Goal: Task Accomplishment & Management: Use online tool/utility

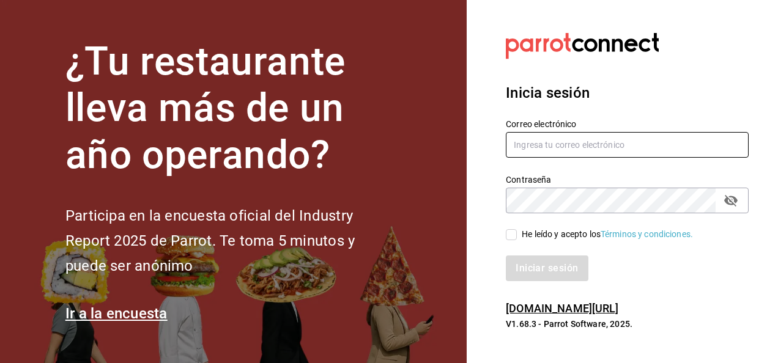
type input "jupiter.flores@grupocosteno.com"
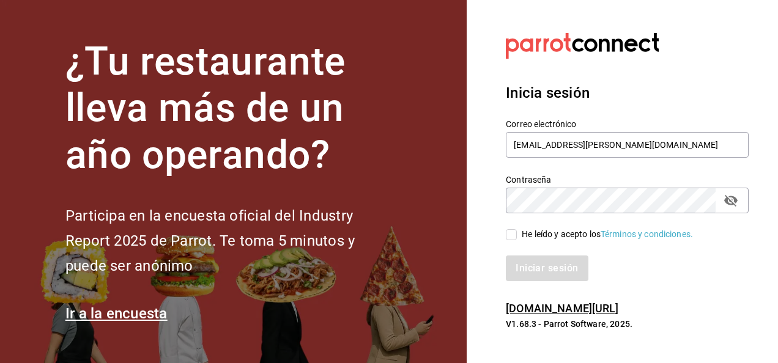
click at [507, 231] on input "He leído y acepto los Términos y condiciones." at bounding box center [511, 234] width 11 height 11
checkbox input "true"
click at [549, 272] on button "Iniciar sesión" at bounding box center [547, 269] width 83 height 26
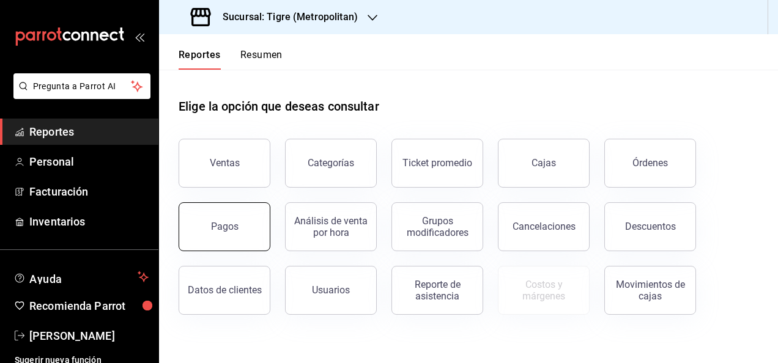
click at [255, 226] on button "Pagos" at bounding box center [225, 227] width 92 height 49
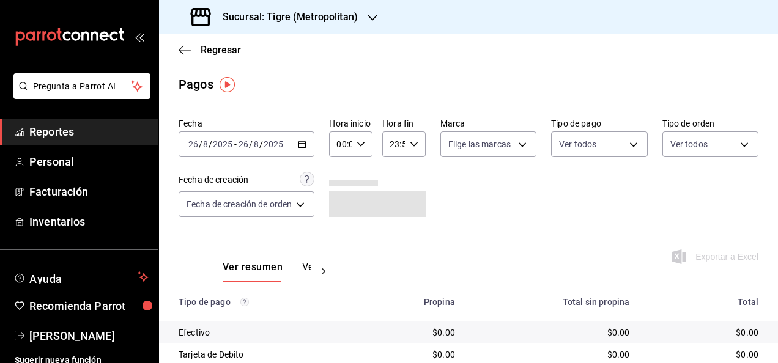
click at [311, 148] on div "[DATE] [DATE] - [DATE] [DATE]" at bounding box center [247, 145] width 136 height 26
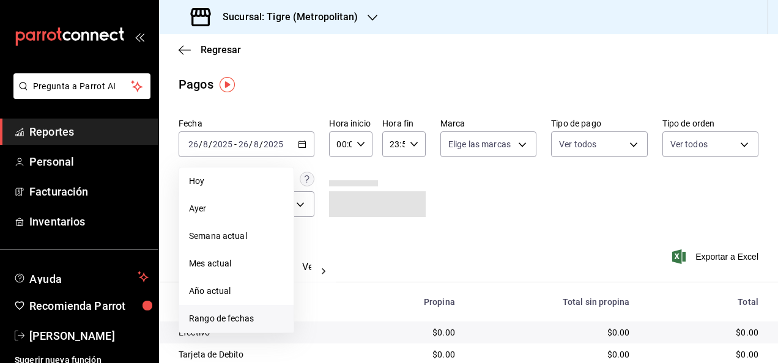
click at [264, 322] on span "Rango de fechas" at bounding box center [236, 319] width 95 height 13
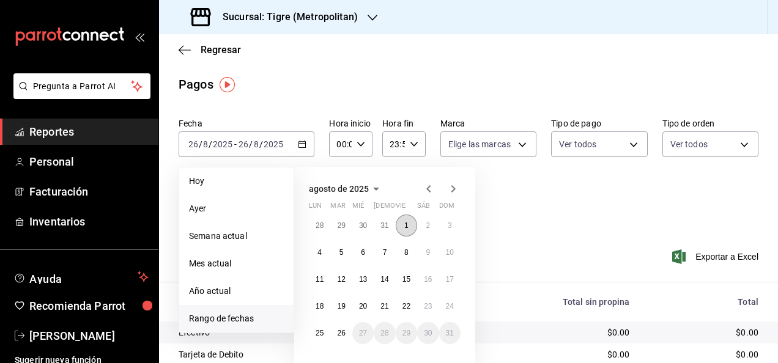
click at [408, 231] on button "1" at bounding box center [406, 226] width 21 height 22
click at [350, 300] on button "19" at bounding box center [340, 307] width 21 height 22
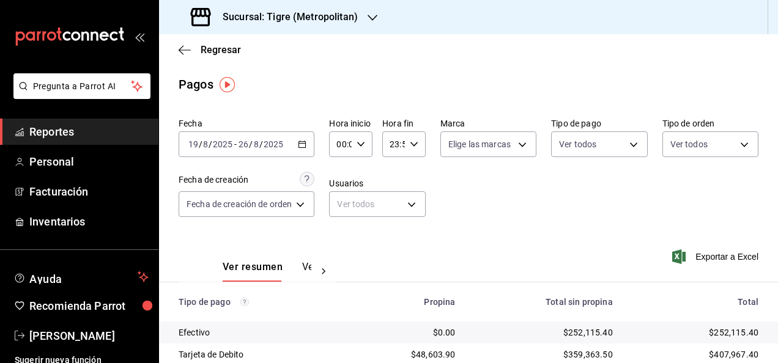
click at [362, 143] on icon "button" at bounding box center [361, 144] width 9 height 9
click at [341, 236] on span "05" at bounding box center [341, 233] width 2 height 10
type input "05:00"
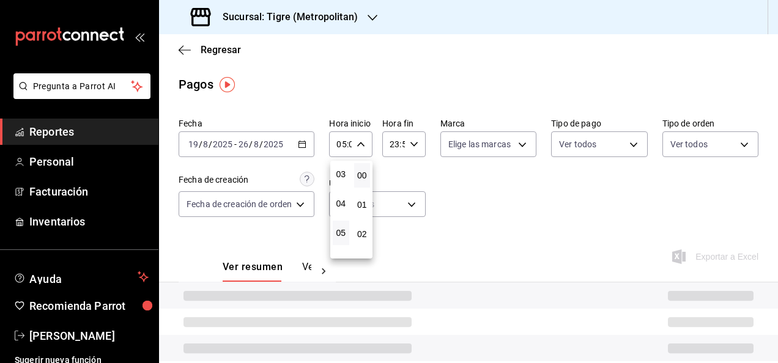
click at [426, 144] on div at bounding box center [389, 181] width 778 height 363
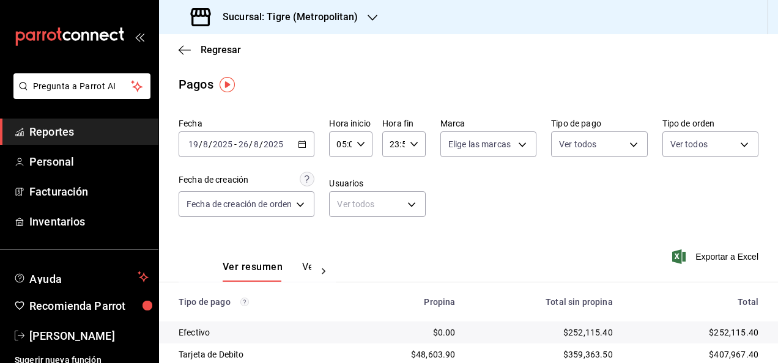
click at [417, 151] on div "23:59 Hora fin" at bounding box center [403, 145] width 43 height 26
click at [393, 195] on span "05" at bounding box center [393, 195] width 2 height 10
click at [415, 181] on button "00" at bounding box center [414, 175] width 17 height 24
type input "05:00"
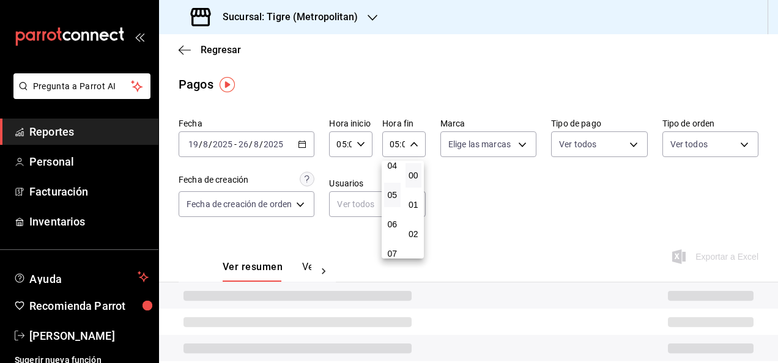
click at [587, 220] on div at bounding box center [389, 181] width 778 height 363
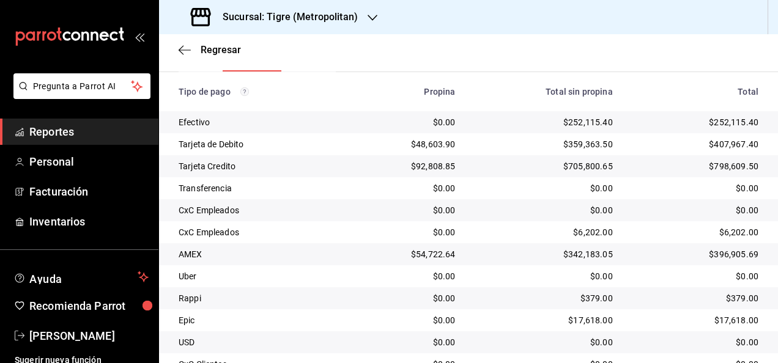
scroll to position [117, 0]
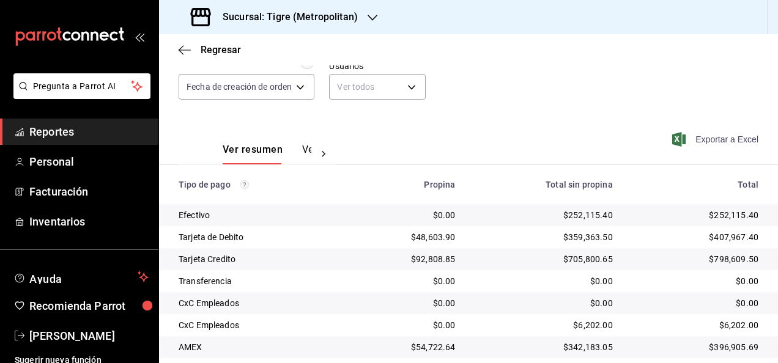
click at [702, 136] on span "Exportar a Excel" at bounding box center [717, 139] width 84 height 15
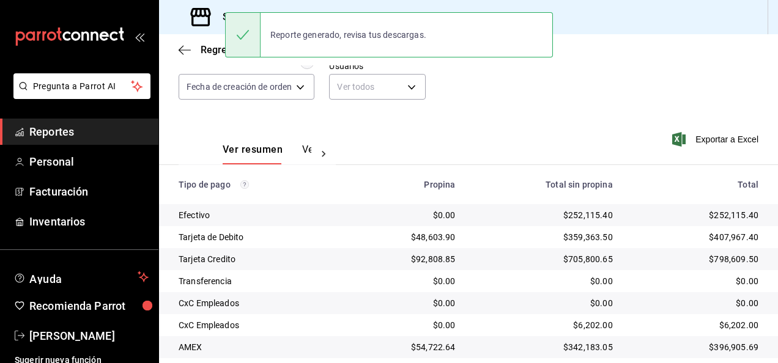
scroll to position [0, 0]
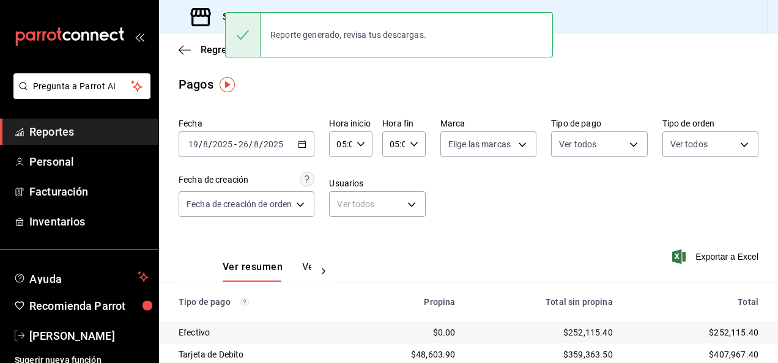
click at [332, 112] on main "Regresar Pagos Fecha [DATE] [DATE] - [DATE] [DATE] Hora inicio 05:00 Hora inici…" at bounding box center [468, 330] width 619 height 593
click at [538, 116] on div "Fecha [DATE] [DATE] - [DATE] [DATE] Hora inicio 05:00 Hora inicio Hora fin 05:0…" at bounding box center [469, 172] width 580 height 119
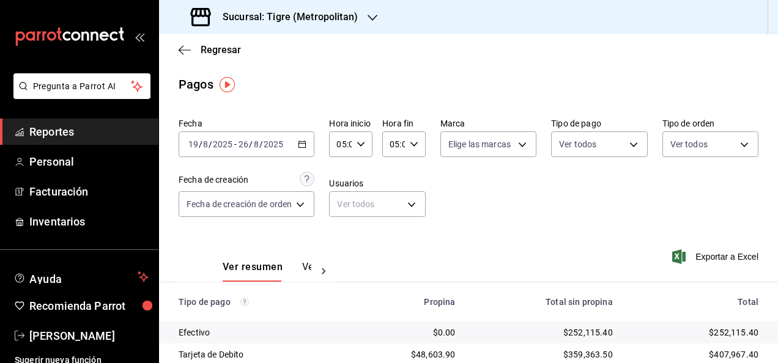
click at [325, 21] on h3 "Sucursal: Tigre (Metropolitan)" at bounding box center [285, 17] width 145 height 15
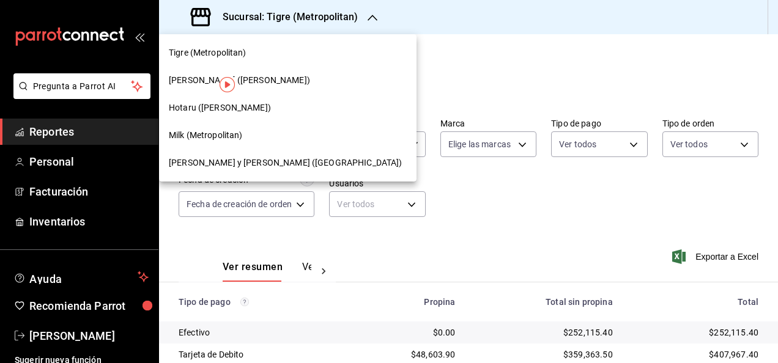
click at [237, 159] on span "[PERSON_NAME] y [PERSON_NAME] ([GEOGRAPHIC_DATA])" at bounding box center [285, 163] width 233 height 13
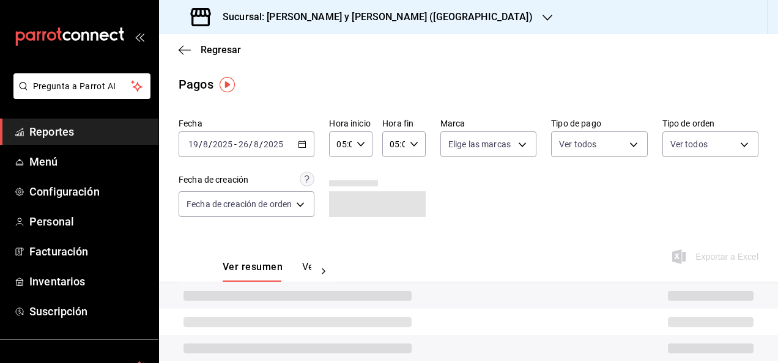
click at [303, 141] on icon "button" at bounding box center [302, 144] width 9 height 9
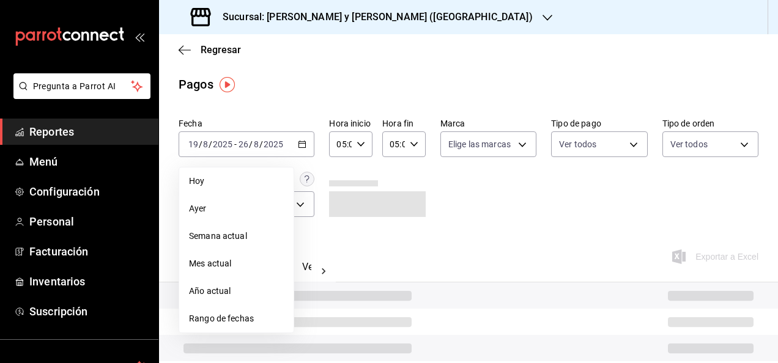
click at [422, 176] on div at bounding box center [377, 194] width 96 height 45
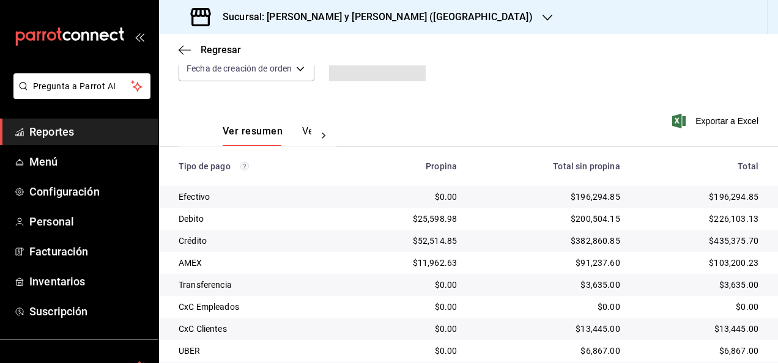
scroll to position [94, 0]
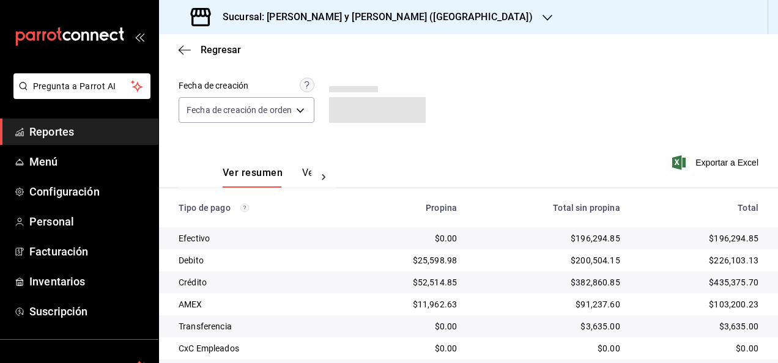
click at [693, 152] on div "Exportar a Excel" at bounding box center [706, 163] width 106 height 50
click at [686, 157] on span "Exportar a Excel" at bounding box center [717, 162] width 84 height 15
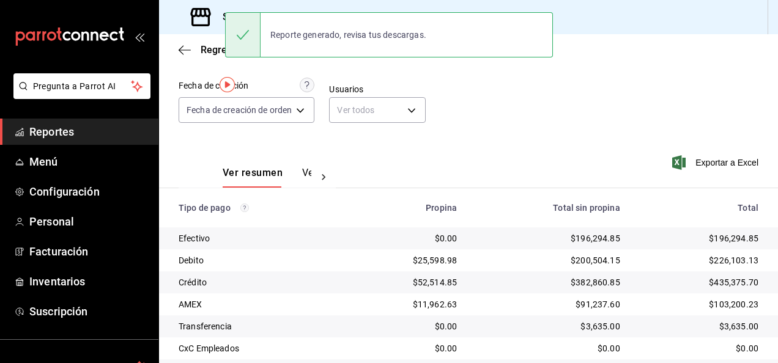
scroll to position [0, 0]
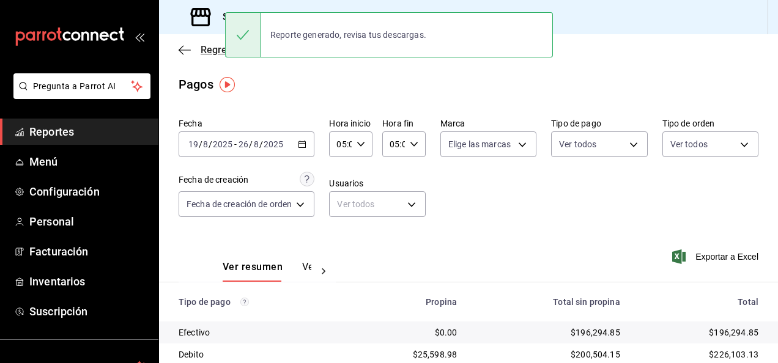
click at [191, 49] on span "Regresar" at bounding box center [210, 50] width 62 height 12
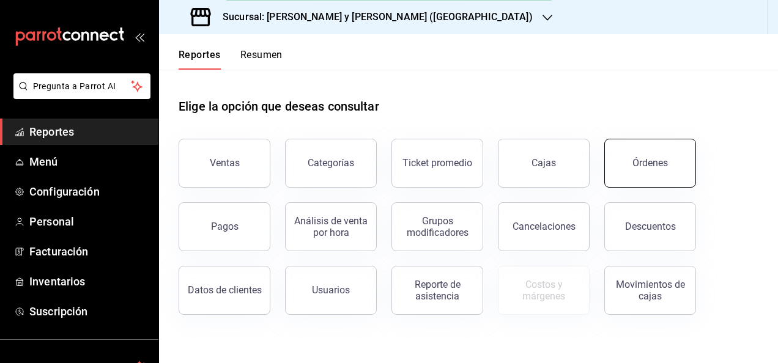
click at [667, 163] on button "Órdenes" at bounding box center [650, 163] width 92 height 49
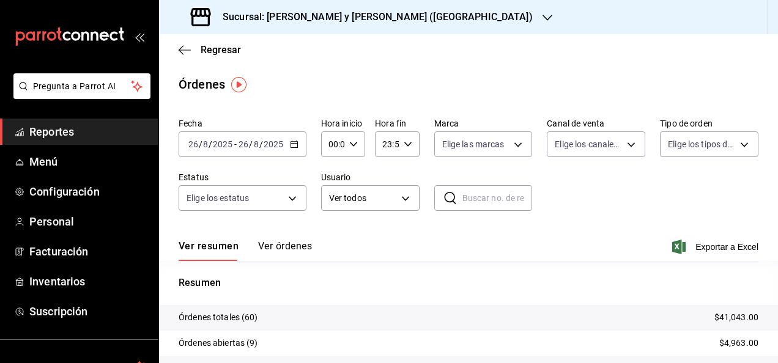
click at [298, 146] on div "[DATE] [DATE] - [DATE] [DATE]" at bounding box center [243, 145] width 128 height 26
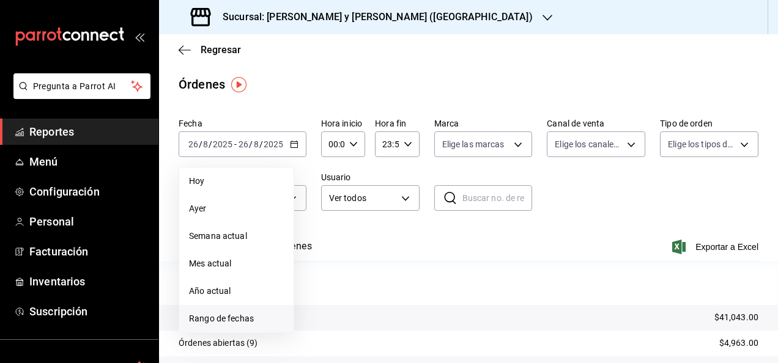
click at [239, 323] on span "Rango de fechas" at bounding box center [236, 319] width 95 height 13
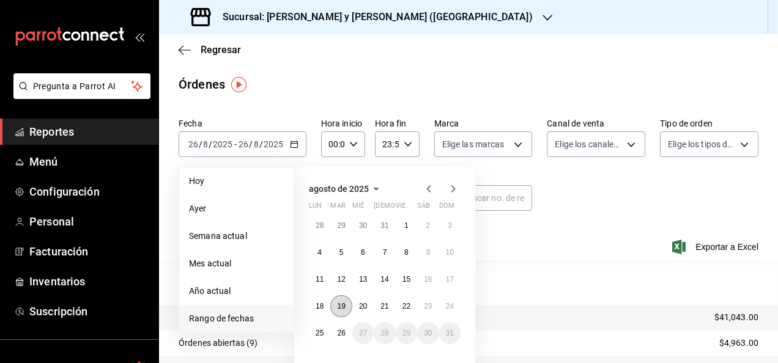
click at [334, 301] on button "19" at bounding box center [340, 307] width 21 height 22
click at [339, 324] on button "26" at bounding box center [340, 333] width 21 height 22
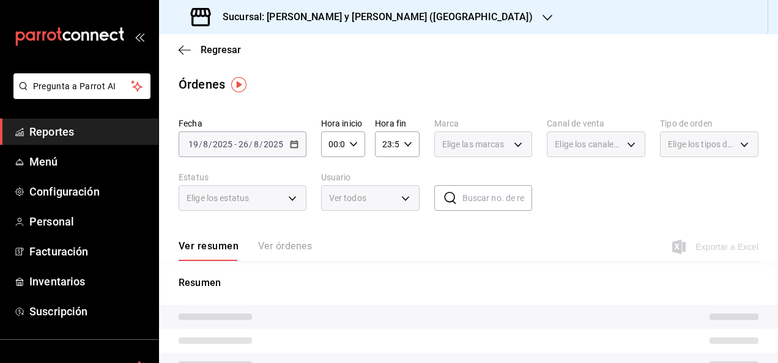
click at [356, 146] on div "00:00 Hora inicio" at bounding box center [343, 145] width 44 height 26
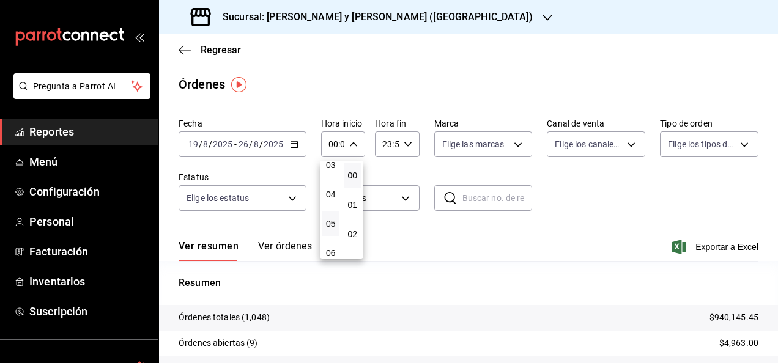
click at [324, 223] on button "05" at bounding box center [330, 224] width 17 height 24
type input "05:00"
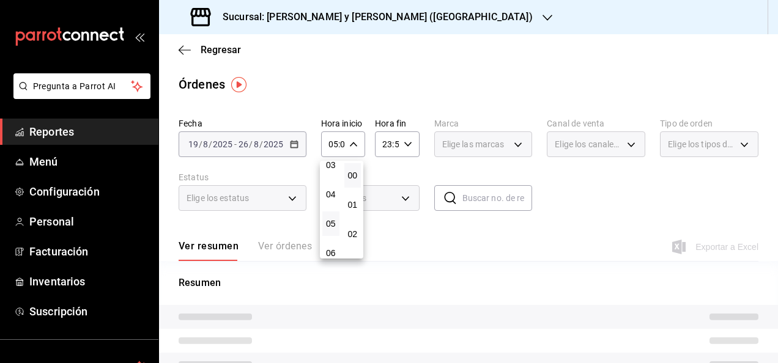
click at [398, 150] on div at bounding box center [389, 181] width 778 height 363
click at [407, 147] on icon "button" at bounding box center [408, 144] width 9 height 9
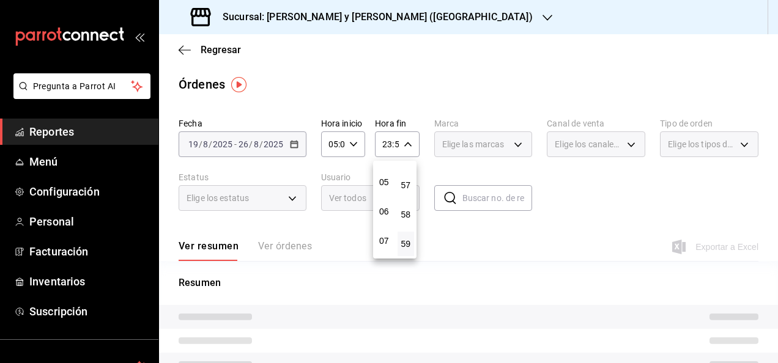
scroll to position [138, 0]
click at [383, 187] on span "05" at bounding box center [384, 185] width 2 height 10
click at [406, 179] on span "00" at bounding box center [406, 176] width 2 height 10
type input "05:00"
click at [492, 99] on div at bounding box center [389, 181] width 778 height 363
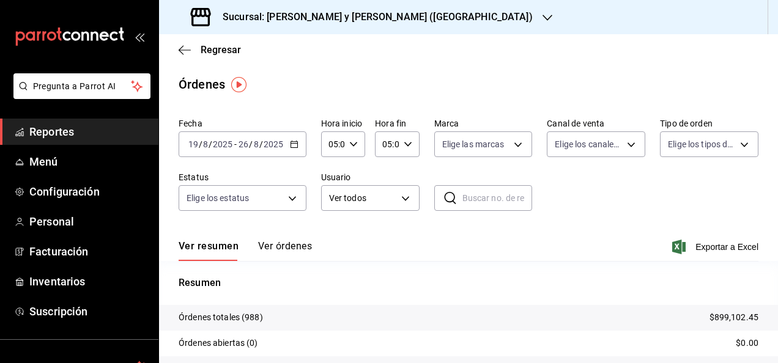
scroll to position [109, 0]
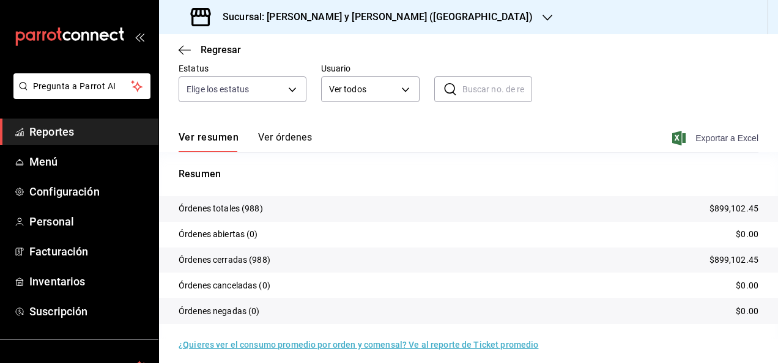
click at [688, 139] on span "Exportar a Excel" at bounding box center [717, 138] width 84 height 15
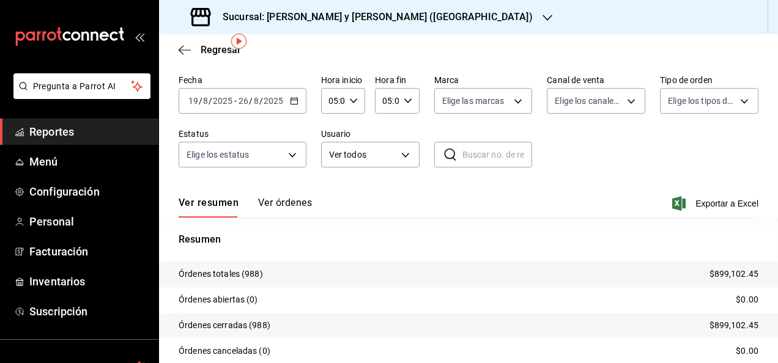
scroll to position [0, 0]
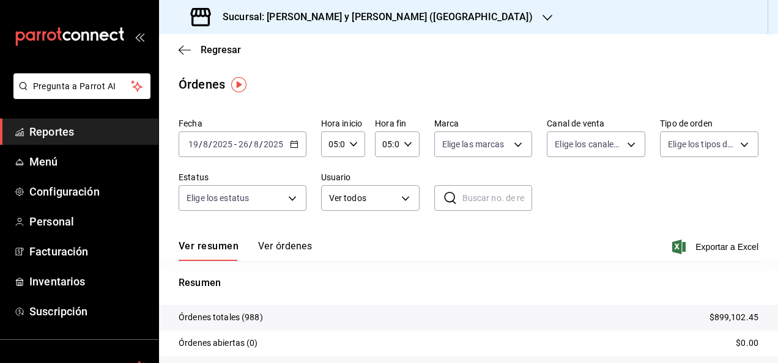
click at [177, 50] on div "Regresar" at bounding box center [468, 49] width 619 height 31
click at [181, 53] on icon "button" at bounding box center [185, 50] width 12 height 11
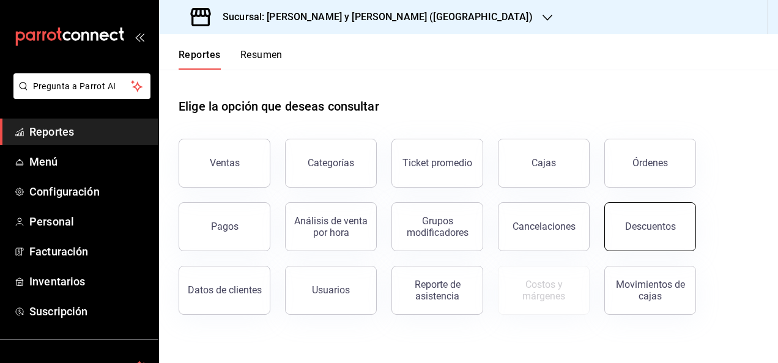
click at [622, 211] on button "Descuentos" at bounding box center [650, 227] width 92 height 49
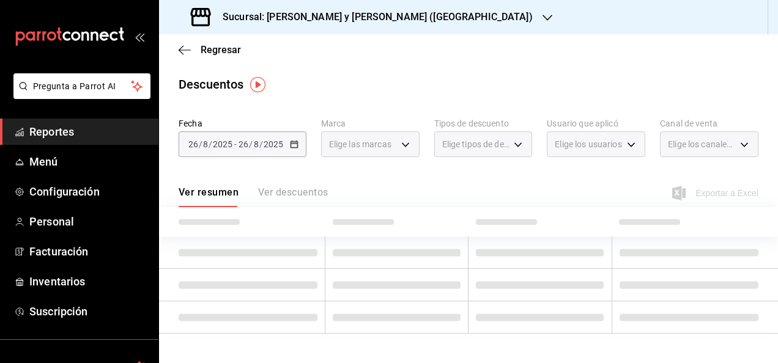
click at [298, 146] on div "[DATE] [DATE] - [DATE] [DATE]" at bounding box center [243, 145] width 128 height 26
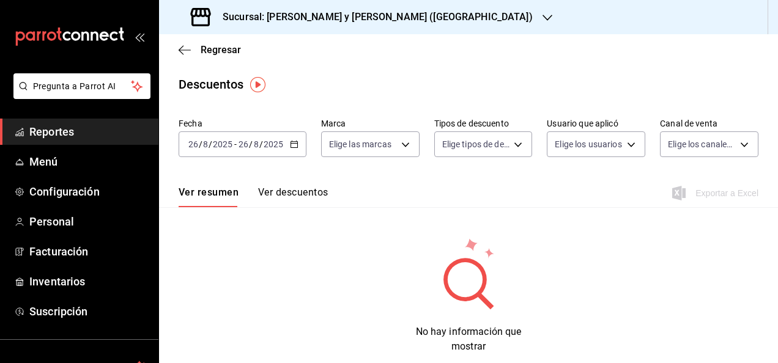
click at [298, 146] on div "[DATE] [DATE] - [DATE] [DATE]" at bounding box center [243, 145] width 128 height 26
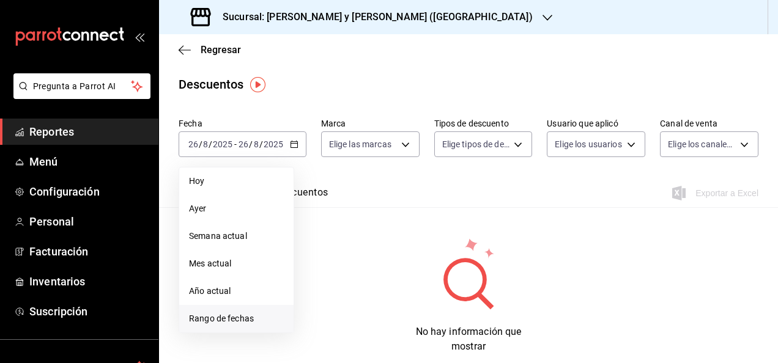
click at [245, 313] on span "Rango de fechas" at bounding box center [236, 319] width 95 height 13
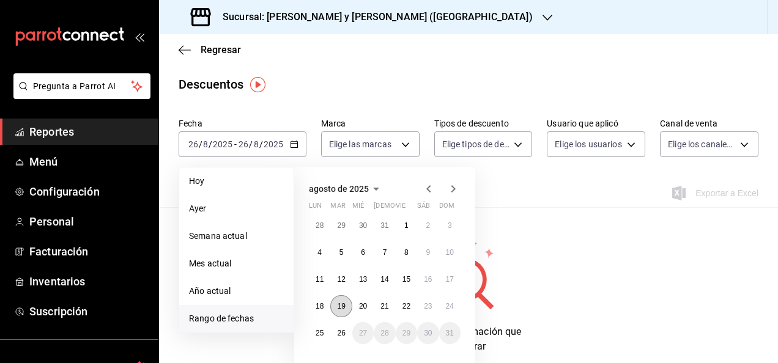
click at [344, 302] on button "19" at bounding box center [340, 307] width 21 height 22
click at [340, 328] on button "26" at bounding box center [340, 333] width 21 height 22
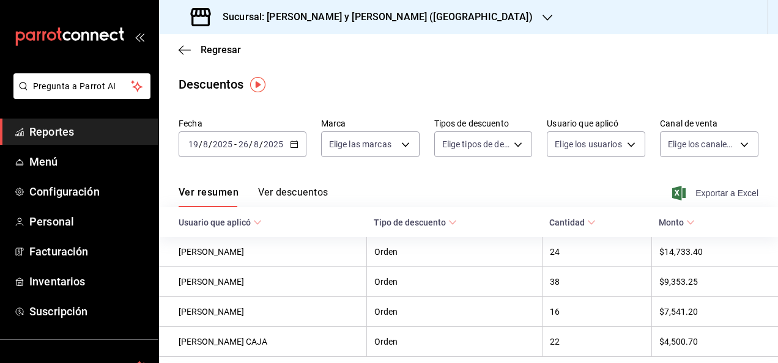
click at [681, 190] on span "Exportar a Excel" at bounding box center [717, 193] width 84 height 15
click at [400, 17] on div "Sucursal: [PERSON_NAME] y [PERSON_NAME] ([GEOGRAPHIC_DATA])" at bounding box center [363, 17] width 389 height 34
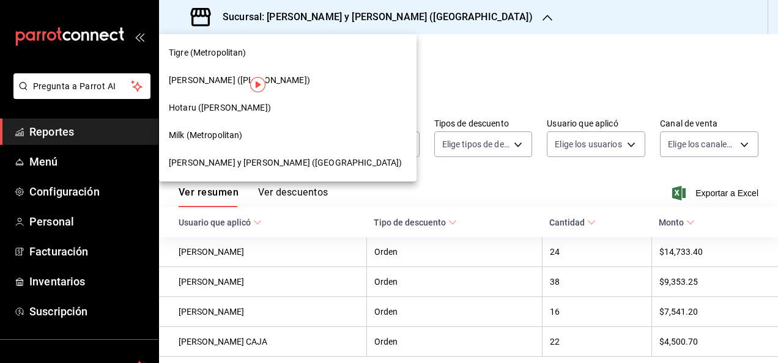
click at [241, 132] on span "Milk (Metropolitan)" at bounding box center [206, 135] width 74 height 13
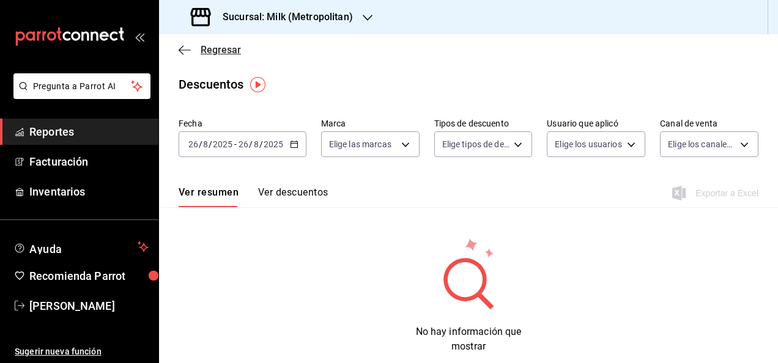
click at [180, 52] on icon "button" at bounding box center [185, 50] width 12 height 11
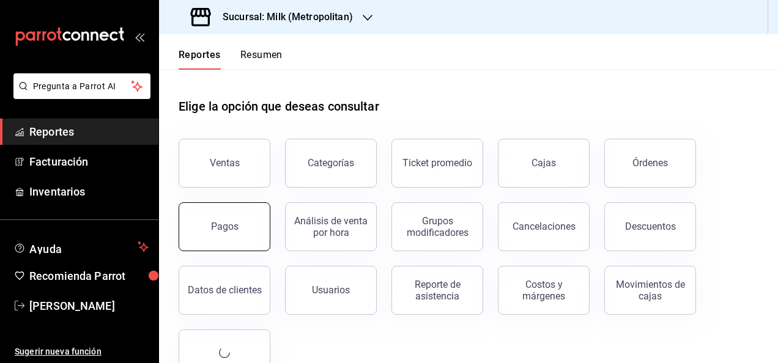
click at [259, 220] on button "Pagos" at bounding box center [225, 227] width 92 height 49
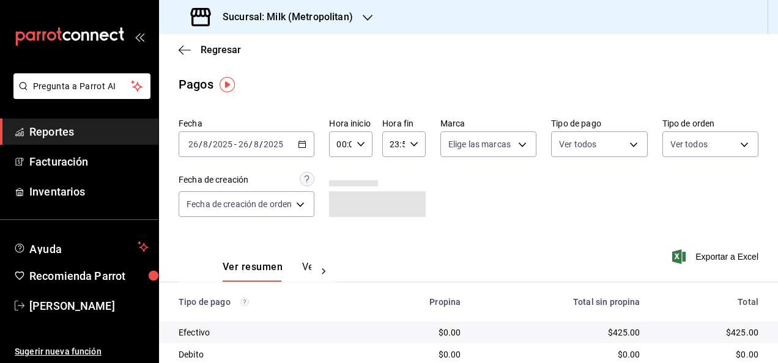
click at [313, 146] on div "[DATE] [DATE] - [DATE] [DATE]" at bounding box center [247, 145] width 136 height 26
drag, startPoint x: 240, startPoint y: 325, endPoint x: 574, endPoint y: 220, distance: 350.2
click at [574, 220] on div "Fecha [DATE] [DATE] - [DATE] [DATE] Hora inicio 00:00 Hora inicio Hora fin 23:5…" at bounding box center [469, 172] width 580 height 119
click at [300, 139] on div "[DATE] [DATE] - [DATE] [DATE]" at bounding box center [247, 145] width 136 height 26
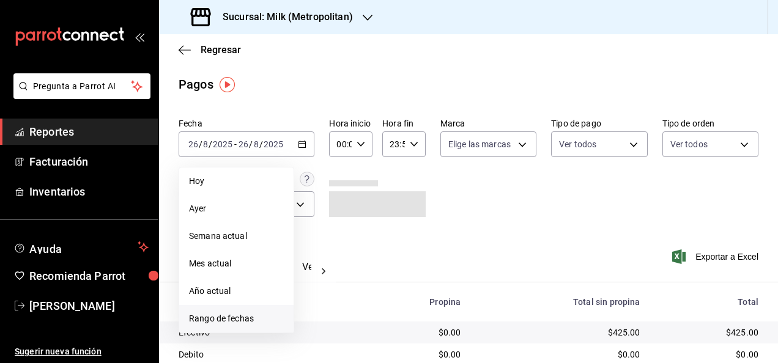
click at [231, 308] on li "Rango de fechas" at bounding box center [236, 319] width 114 height 28
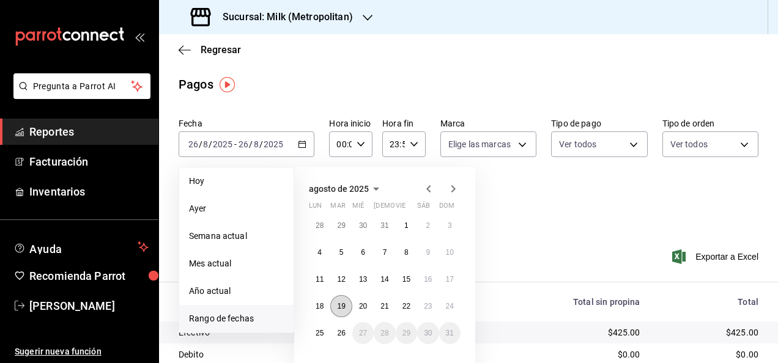
click at [344, 303] on abbr "19" at bounding box center [341, 306] width 8 height 9
click at [341, 321] on div "28 29 30 31 1 2 3 4 5 6 7 8 9 10 11 12 13 14 15 16 17 18 19 20 21 22 23 24 25 2…" at bounding box center [385, 280] width 152 height 130
click at [339, 327] on button "26" at bounding box center [340, 333] width 21 height 22
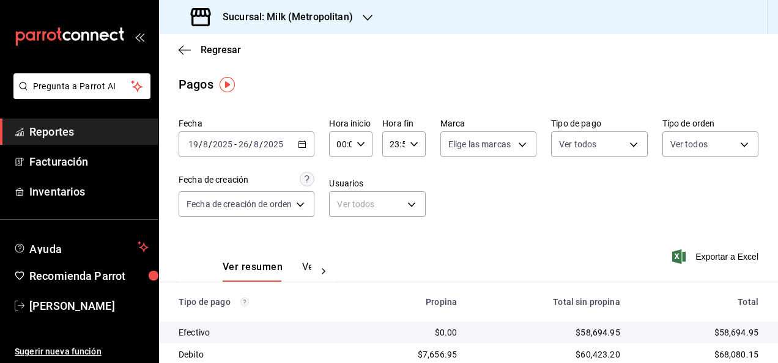
click at [366, 147] on div "00:00 Hora inicio" at bounding box center [350, 145] width 43 height 26
click at [342, 193] on span "05" at bounding box center [341, 192] width 2 height 10
type input "05:00"
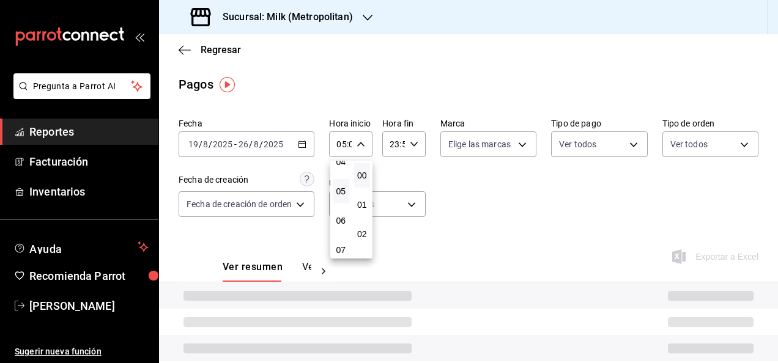
click at [415, 151] on div at bounding box center [389, 181] width 778 height 363
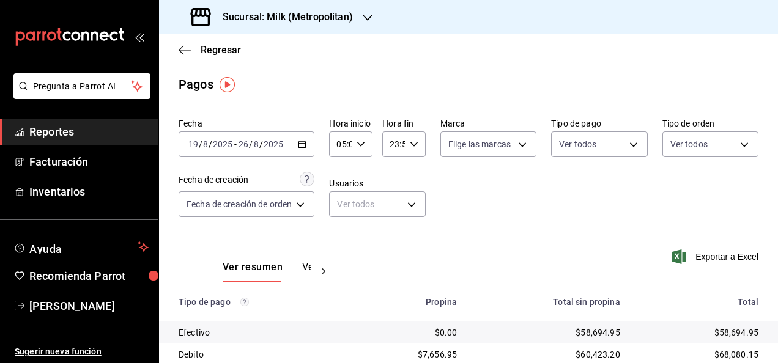
click at [415, 151] on div "23:59 Hora fin" at bounding box center [403, 145] width 43 height 26
click at [392, 197] on span "05" at bounding box center [393, 194] width 2 height 10
click at [412, 182] on button "00" at bounding box center [414, 175] width 17 height 24
type input "05:00"
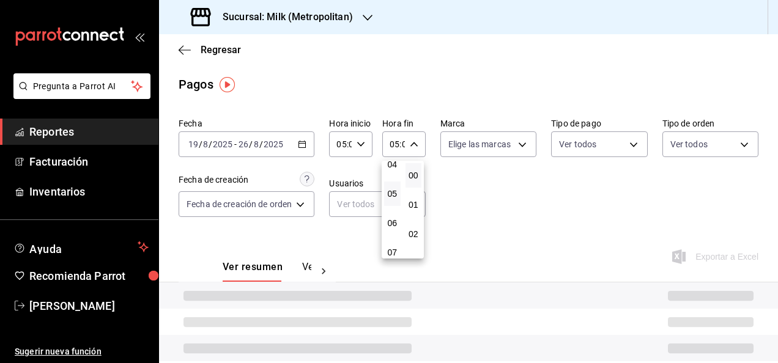
click at [556, 206] on div at bounding box center [389, 181] width 778 height 363
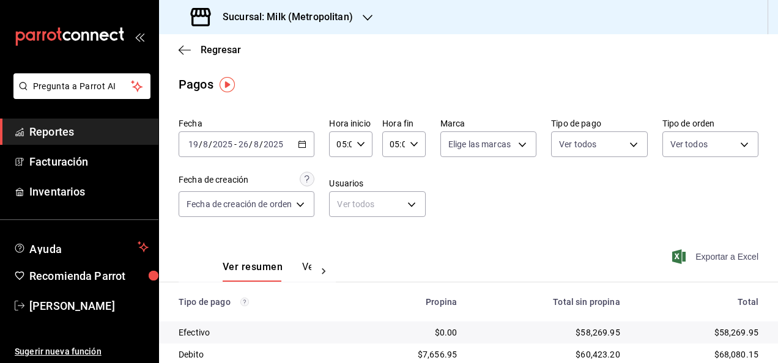
click at [678, 259] on span "Exportar a Excel" at bounding box center [717, 257] width 84 height 15
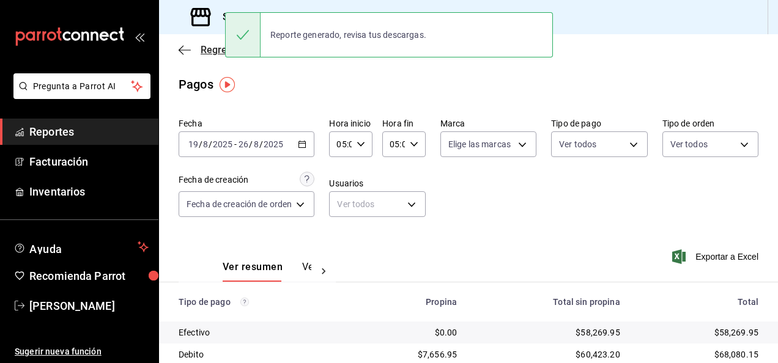
click at [185, 52] on icon "button" at bounding box center [185, 50] width 12 height 11
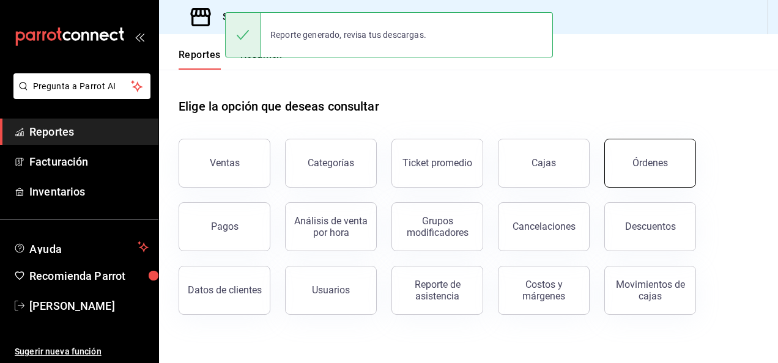
click at [639, 162] on div "Órdenes" at bounding box center [650, 163] width 35 height 12
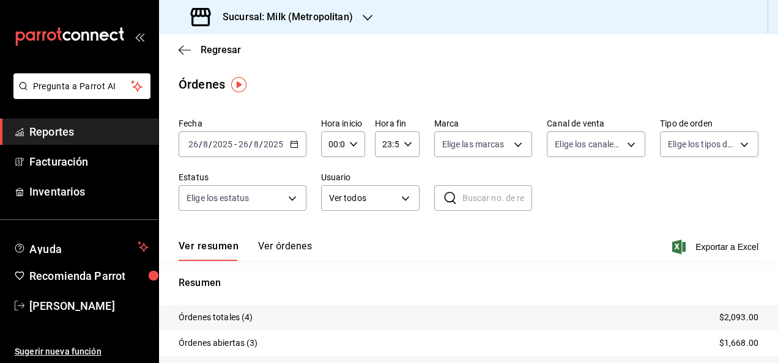
click at [297, 144] on div "[DATE] [DATE] - [DATE] [DATE]" at bounding box center [243, 145] width 128 height 26
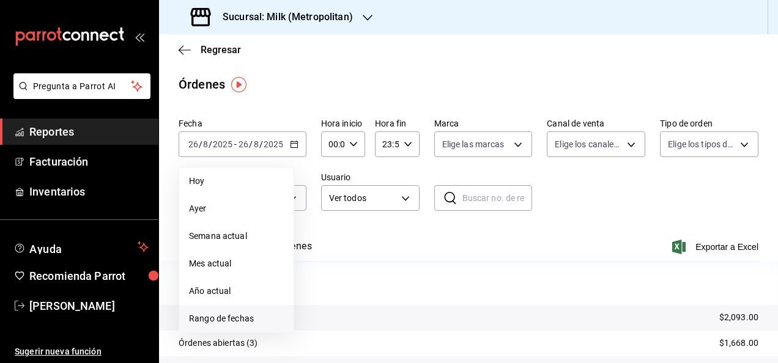
click at [243, 310] on li "Rango de fechas" at bounding box center [236, 319] width 114 height 28
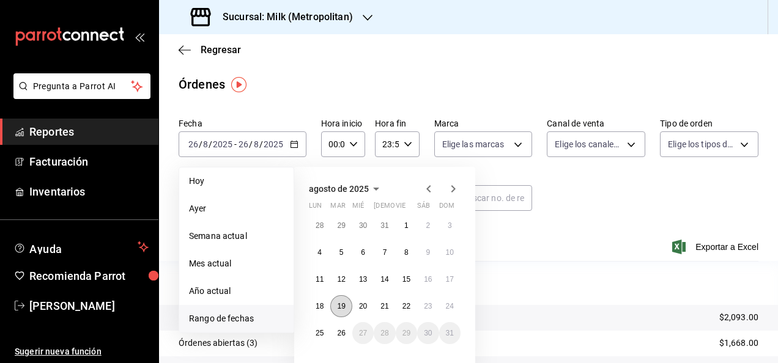
click at [342, 310] on abbr "19" at bounding box center [341, 306] width 8 height 9
click at [341, 331] on abbr "26" at bounding box center [341, 333] width 8 height 9
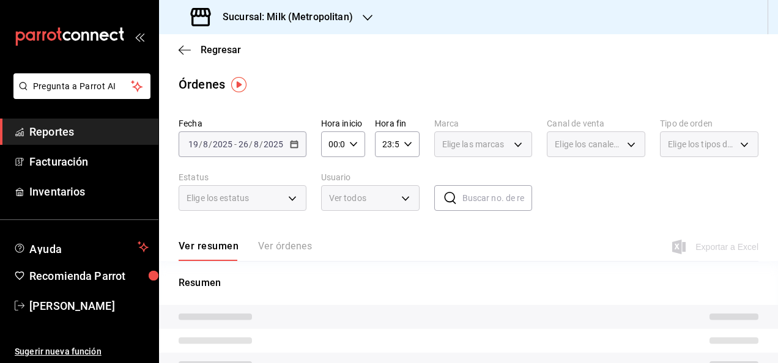
click at [354, 139] on div "00:00 Hora inicio" at bounding box center [343, 145] width 44 height 26
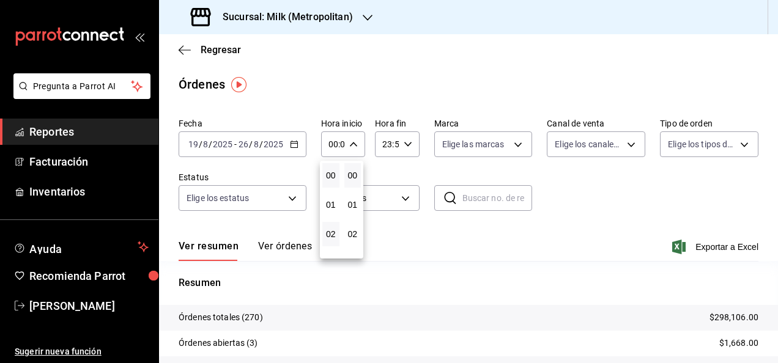
scroll to position [154, 0]
click at [330, 169] on span "05" at bounding box center [331, 169] width 2 height 10
type input "05:00"
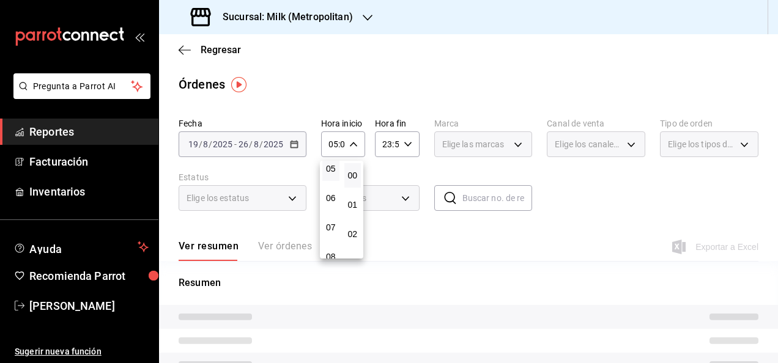
click at [409, 140] on div at bounding box center [389, 181] width 778 height 363
click at [409, 140] on icon "button" at bounding box center [408, 144] width 9 height 9
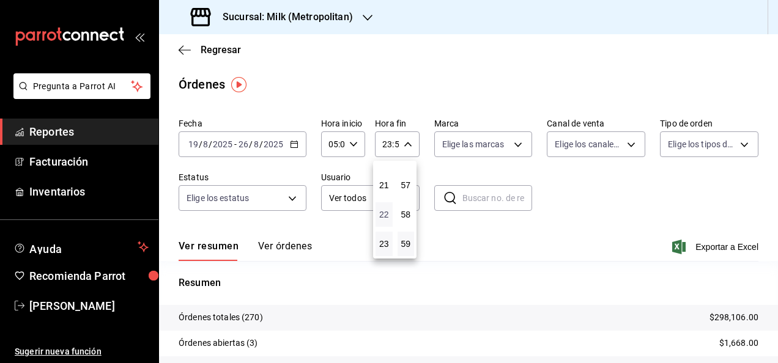
scroll to position [407, 0]
click at [383, 210] on span "15" at bounding box center [384, 209] width 2 height 10
click at [411, 174] on button "00" at bounding box center [406, 175] width 17 height 24
click at [617, 206] on div at bounding box center [389, 181] width 778 height 363
click at [399, 153] on div "15:00 Hora fin" at bounding box center [397, 145] width 44 height 26
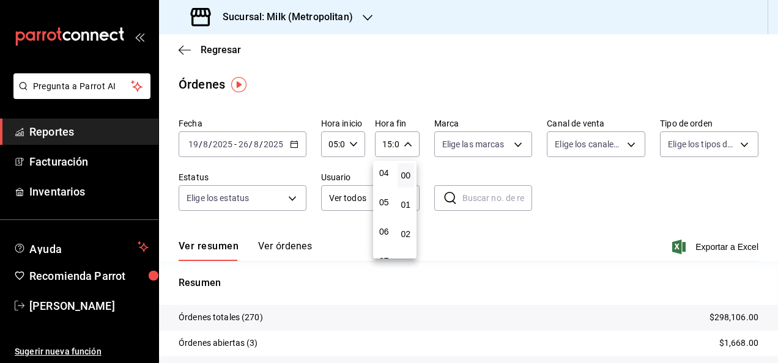
scroll to position [100, 0]
click at [383, 221] on span "05" at bounding box center [384, 223] width 2 height 10
type input "05:00"
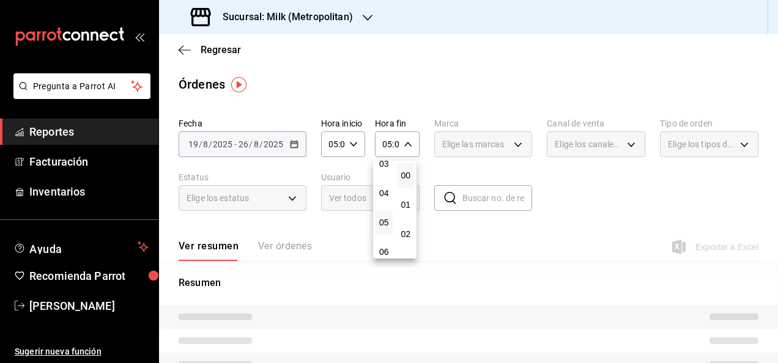
click at [587, 195] on div at bounding box center [389, 181] width 778 height 363
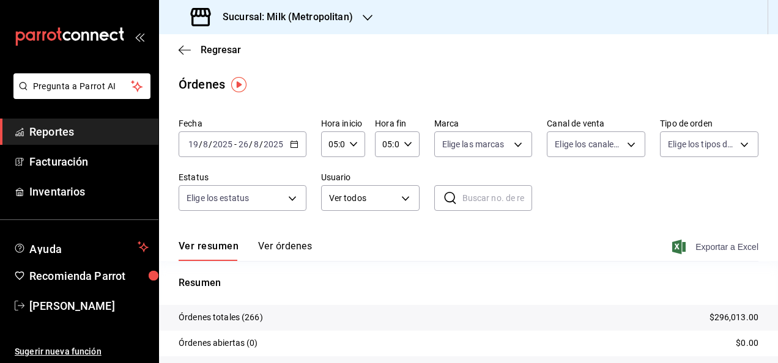
click at [684, 244] on span "Exportar a Excel" at bounding box center [717, 247] width 84 height 15
click at [289, 139] on div "[DATE] [DATE] - [DATE] [DATE]" at bounding box center [243, 145] width 128 height 26
click at [332, 75] on div "Órdenes" at bounding box center [468, 84] width 619 height 18
click at [184, 46] on icon "button" at bounding box center [185, 50] width 12 height 11
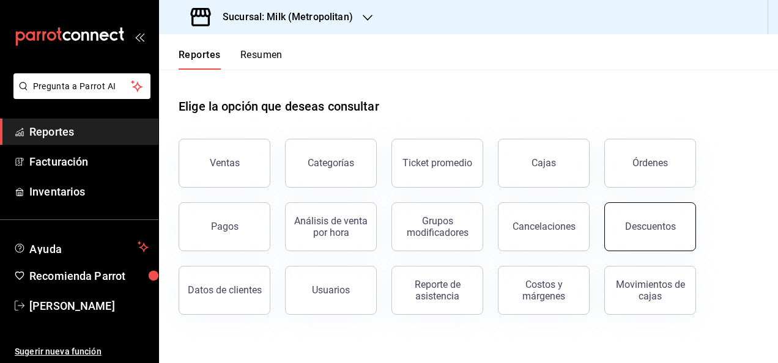
click at [642, 215] on button "Descuentos" at bounding box center [650, 227] width 92 height 49
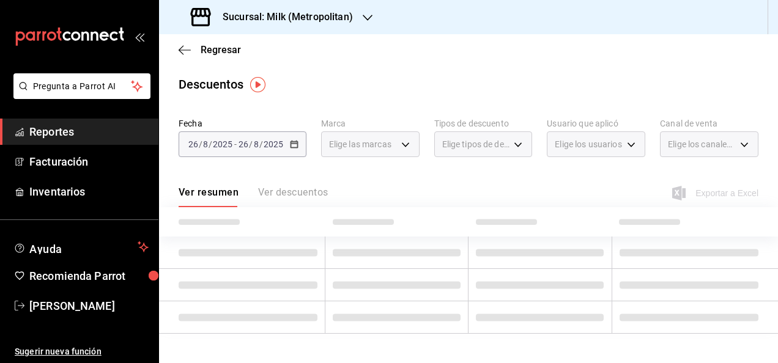
click at [296, 149] on div "[DATE] [DATE] - [DATE] [DATE]" at bounding box center [243, 145] width 128 height 26
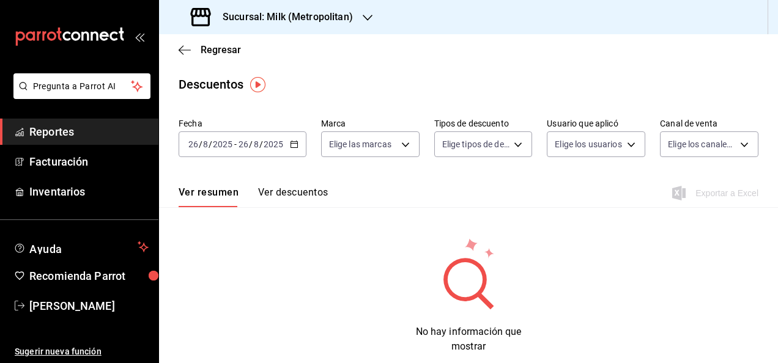
click at [296, 149] on div "[DATE] [DATE] - [DATE] [DATE]" at bounding box center [243, 145] width 128 height 26
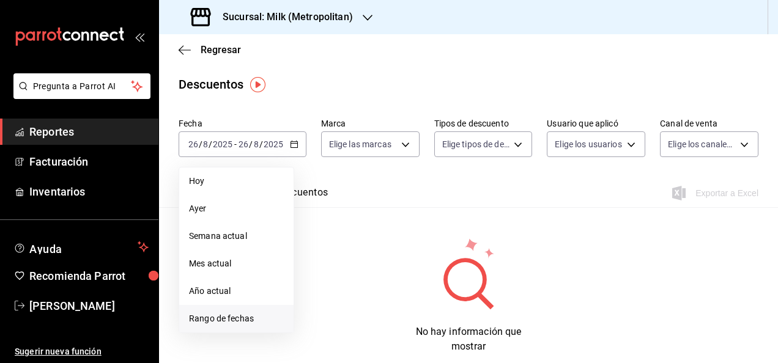
click at [266, 306] on li "Rango de fechas" at bounding box center [236, 319] width 114 height 28
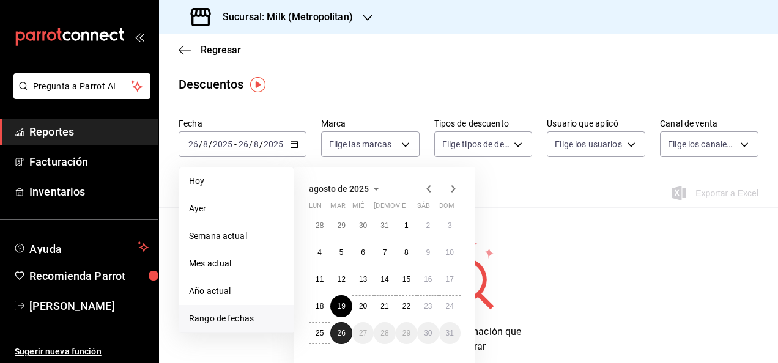
click at [343, 330] on abbr "26" at bounding box center [341, 333] width 8 height 9
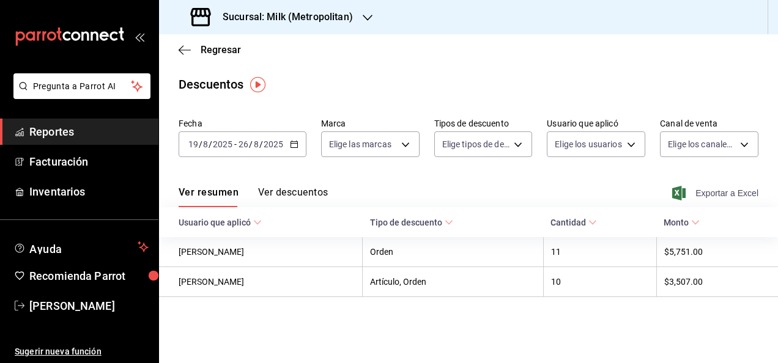
click at [697, 199] on span "Exportar a Excel" at bounding box center [717, 193] width 84 height 15
click at [374, 138] on body "Pregunta a Parrot AI Reportes Facturación Inventarios Ayuda Recomienda Parrot […" at bounding box center [389, 181] width 778 height 363
click at [410, 86] on div at bounding box center [389, 181] width 778 height 363
